Goal: Transaction & Acquisition: Subscribe to service/newsletter

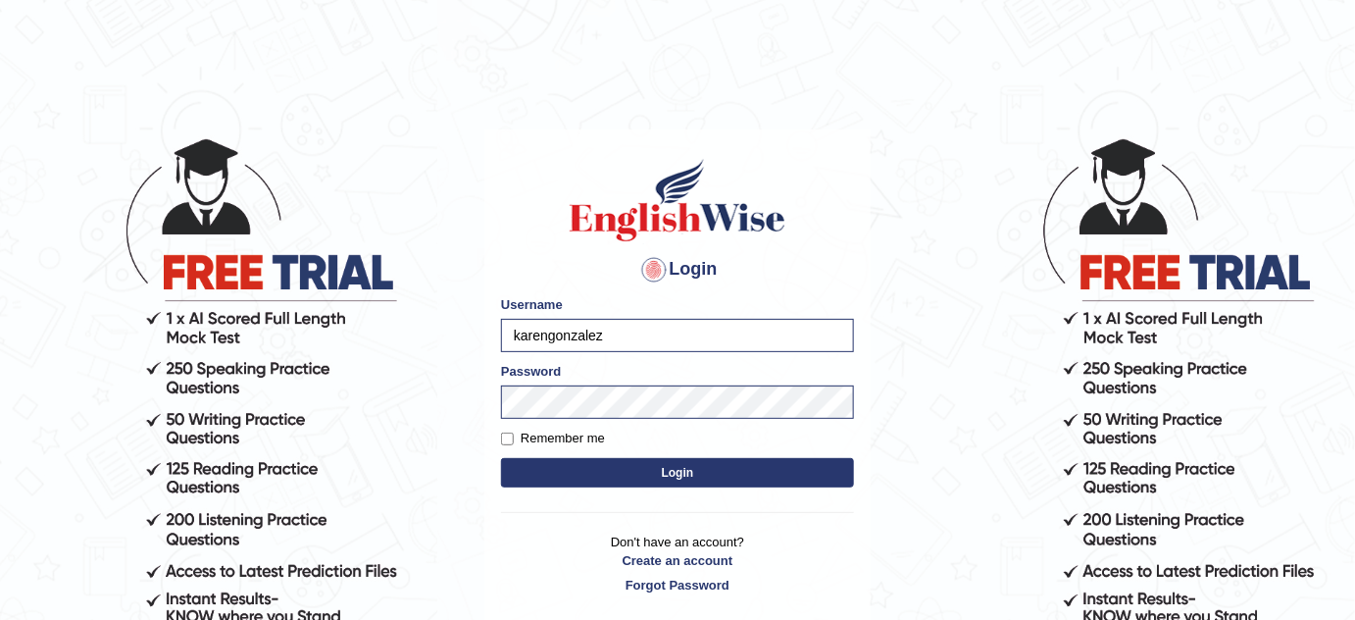
click at [680, 477] on button "Login" at bounding box center [677, 472] width 353 height 29
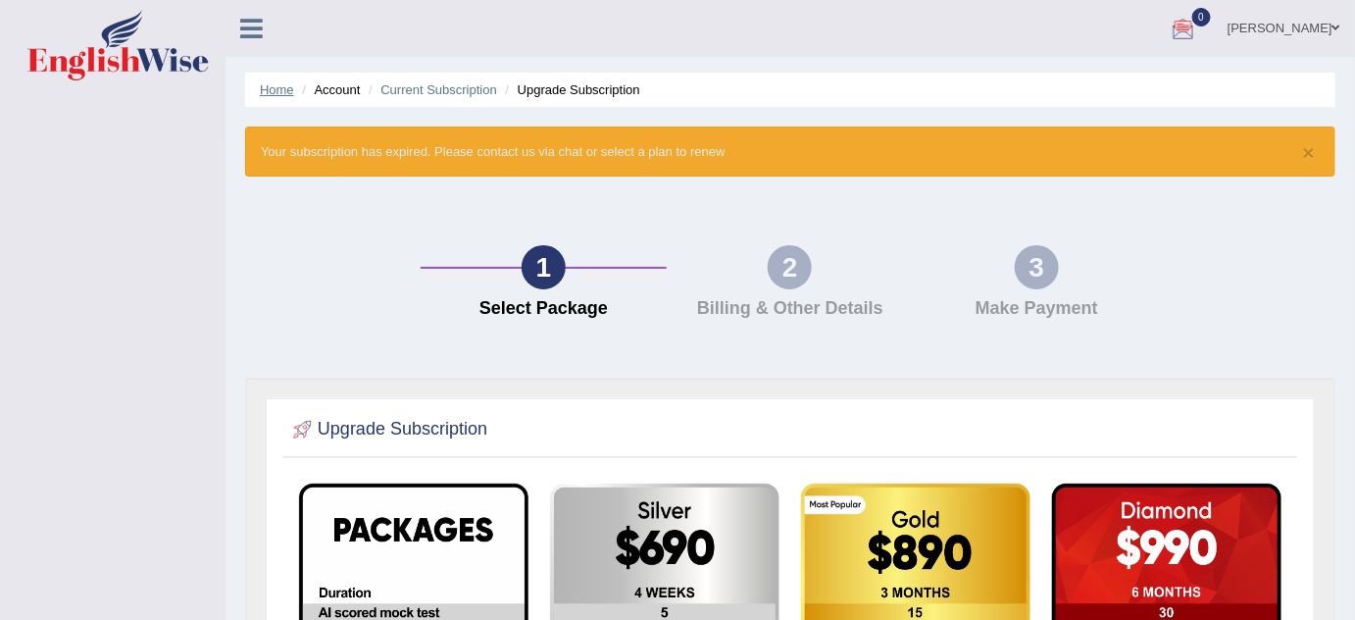
click at [284, 85] on link "Home" at bounding box center [277, 89] width 34 height 15
